Goal: Find specific page/section: Find specific page/section

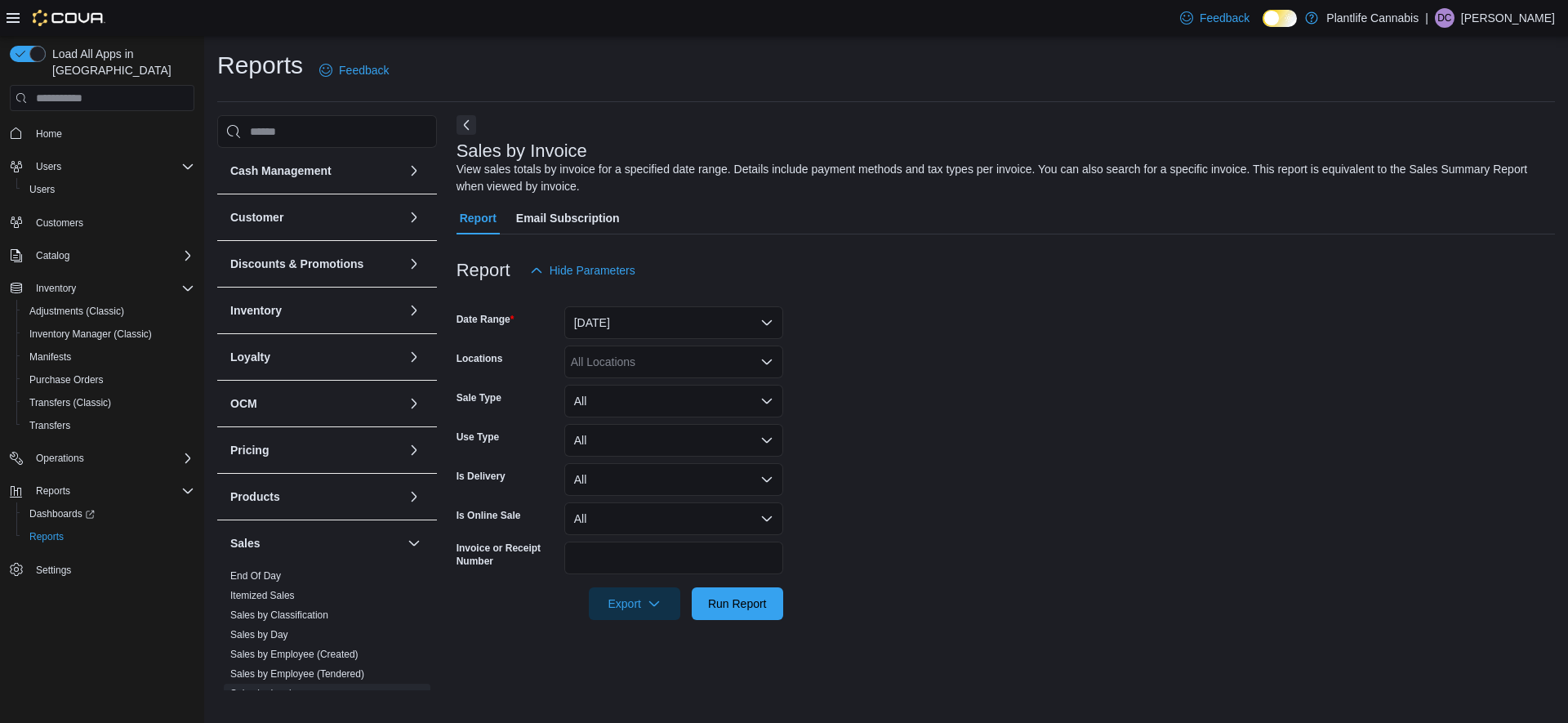
click at [71, 123] on span "Home" at bounding box center [112, 133] width 165 height 20
